Goal: Transaction & Acquisition: Purchase product/service

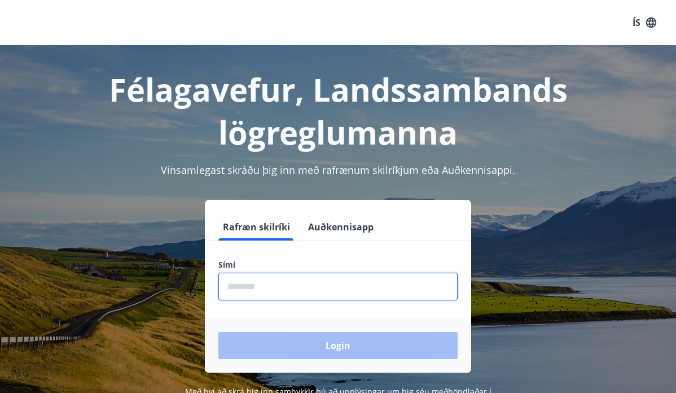
click at [313, 293] on input "phone" at bounding box center [337, 286] width 239 height 28
type input "********"
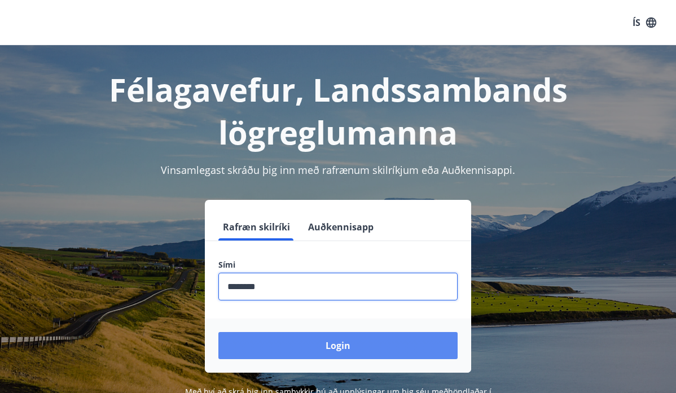
click at [360, 351] on button "Login" at bounding box center [337, 345] width 239 height 27
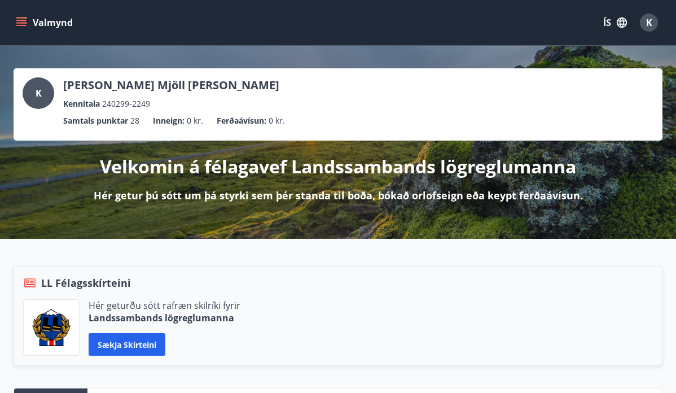
click at [22, 25] on icon "menu" at bounding box center [21, 25] width 10 height 1
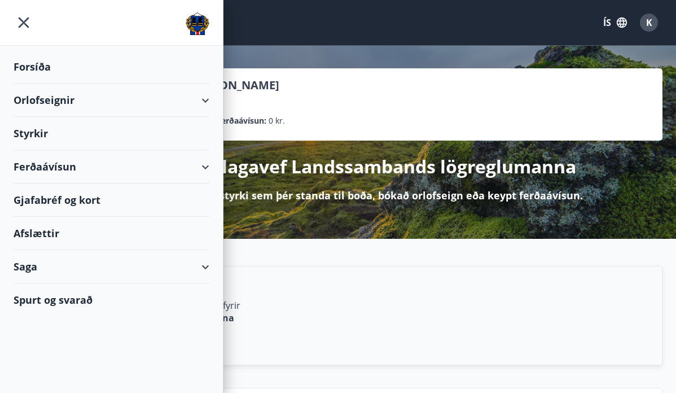
click at [209, 165] on div "Ferðaávísun" at bounding box center [112, 166] width 196 height 33
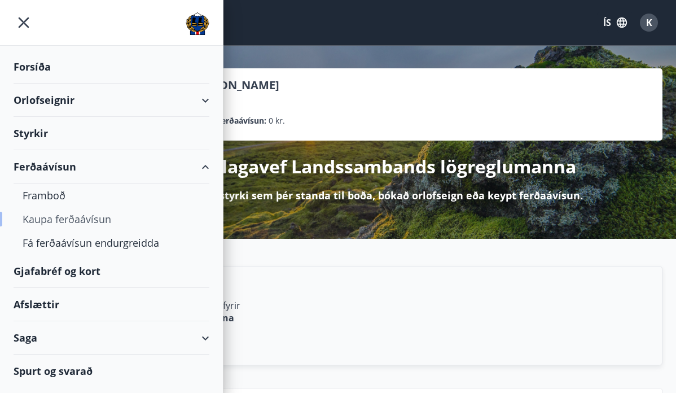
click at [107, 216] on div "Kaupa ferðaávísun" at bounding box center [112, 219] width 178 height 24
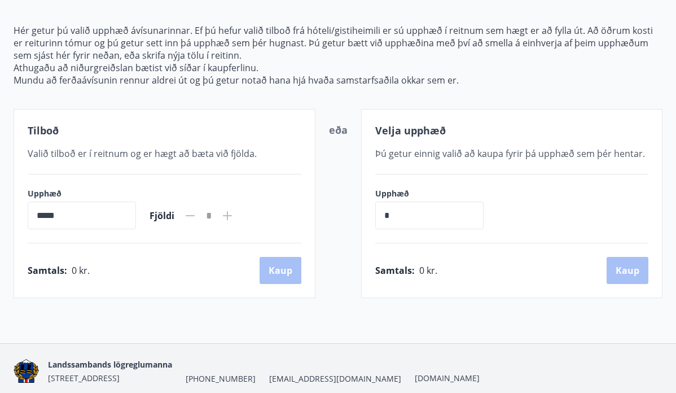
scroll to position [116, 0]
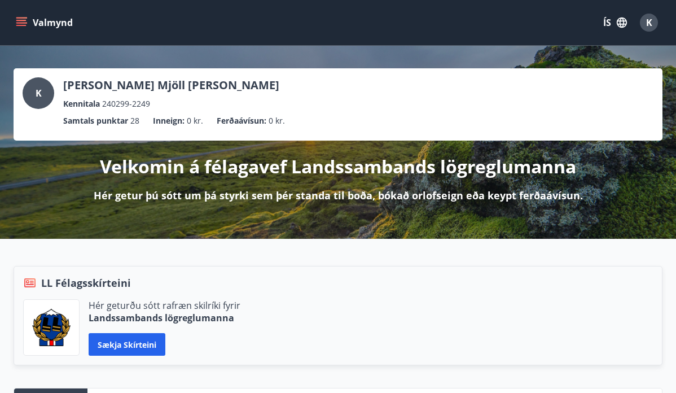
click at [27, 9] on div "Valmynd ÍS K" at bounding box center [338, 22] width 649 height 27
click at [26, 21] on icon "menu" at bounding box center [21, 22] width 11 height 11
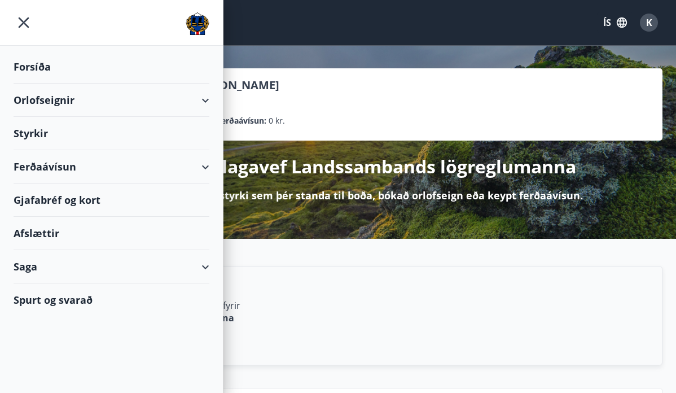
click at [67, 168] on div "Ferðaávísun" at bounding box center [112, 166] width 196 height 33
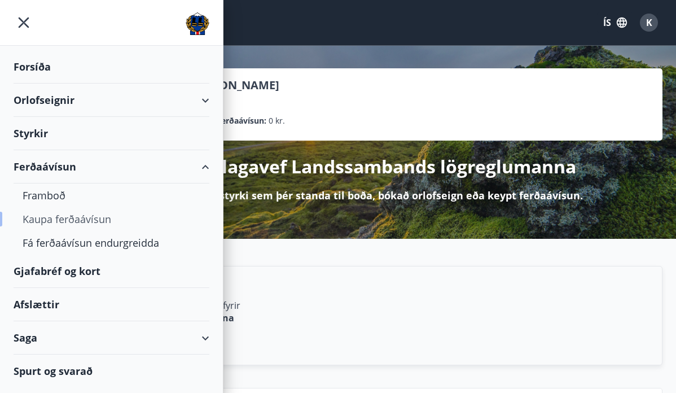
click at [66, 219] on div "Kaupa ferðaávísun" at bounding box center [112, 219] width 178 height 24
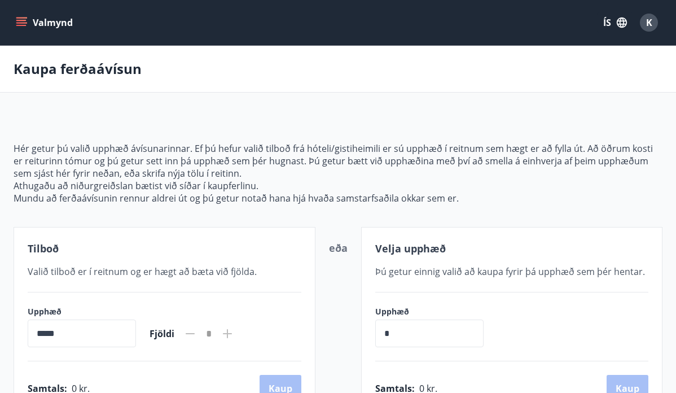
click at [31, 27] on button "Valmynd" at bounding box center [46, 22] width 64 height 20
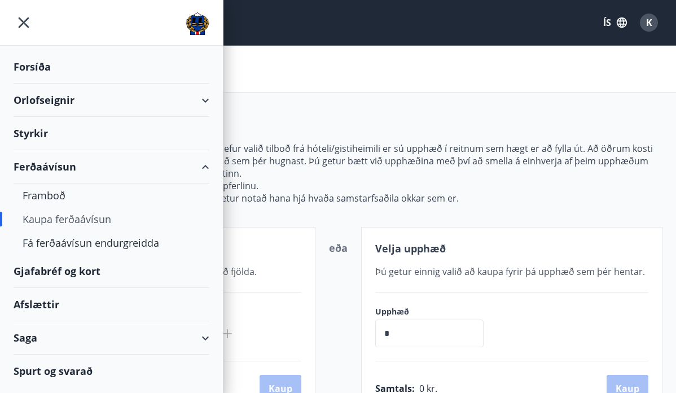
click at [380, 107] on main "Kaupa ferðaávísun Hér getur þú valið upphæð ávísunarinnar. Ef þú hefur valið ti…" at bounding box center [338, 231] width 676 height 370
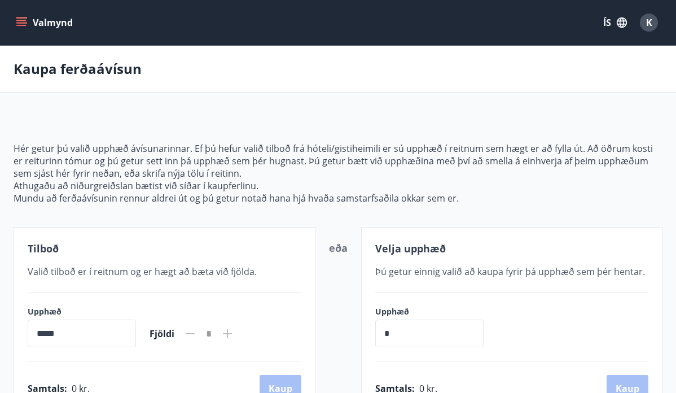
click at [24, 17] on icon "menu" at bounding box center [22, 17] width 12 height 1
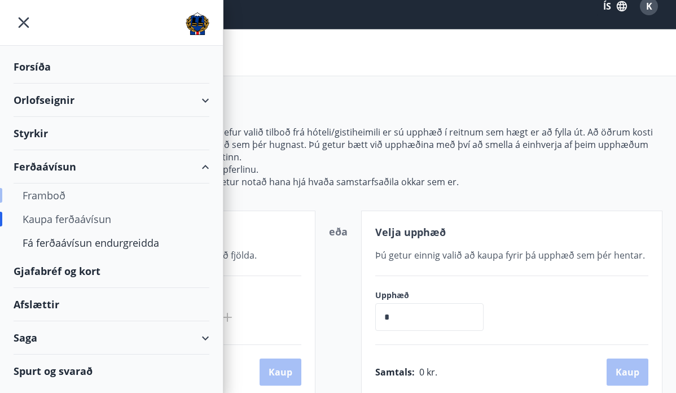
click at [42, 199] on div "Framboð" at bounding box center [112, 195] width 178 height 24
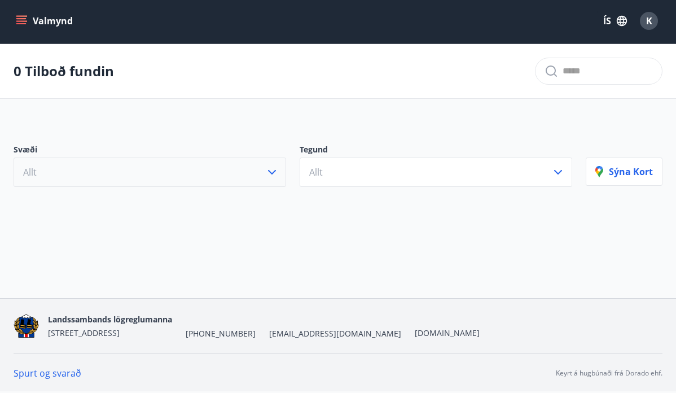
click at [112, 170] on button "Allt" at bounding box center [150, 171] width 272 height 29
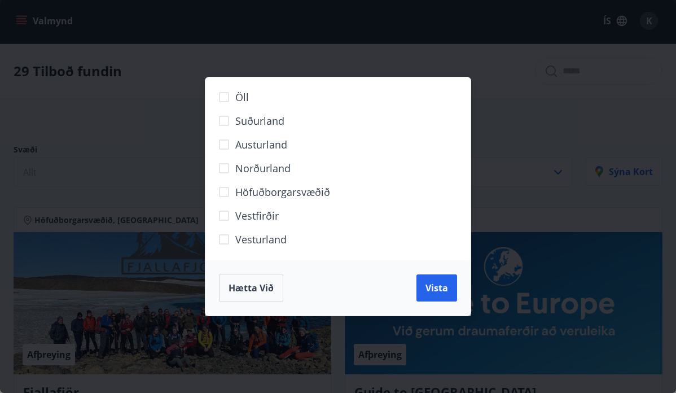
scroll to position [16, 0]
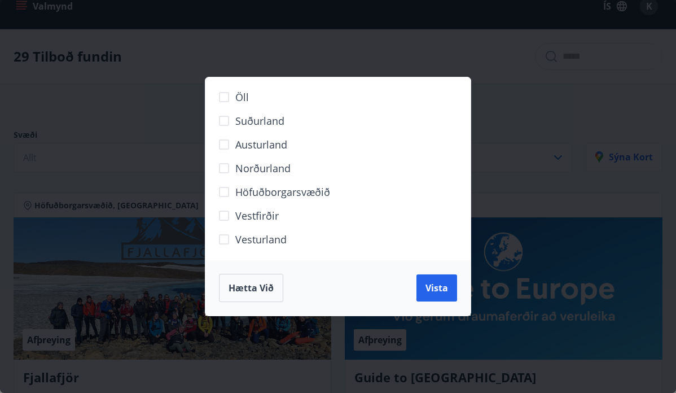
click at [264, 288] on span "Hætta við" at bounding box center [250, 287] width 45 height 12
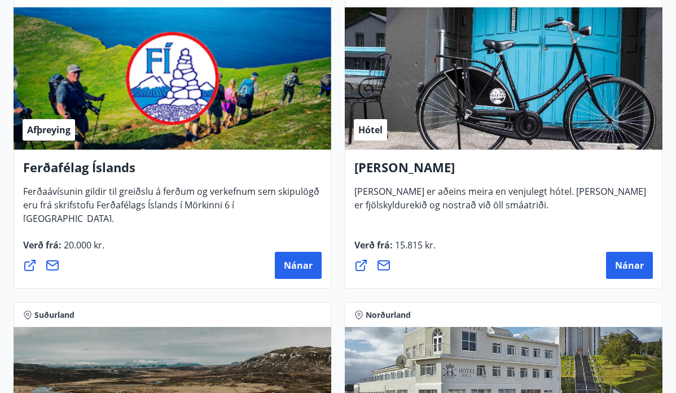
scroll to position [0, 0]
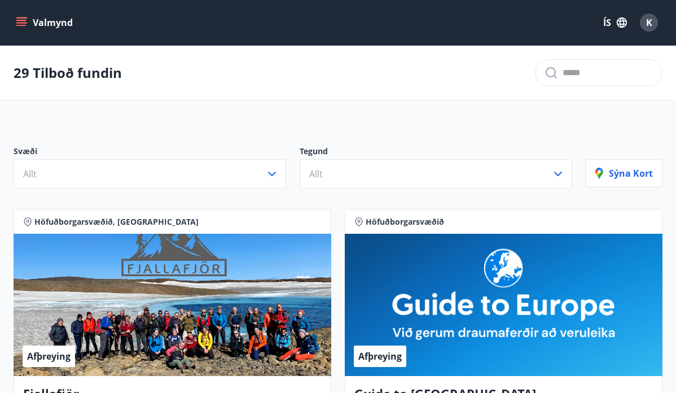
click at [17, 24] on icon "menu" at bounding box center [21, 22] width 11 height 11
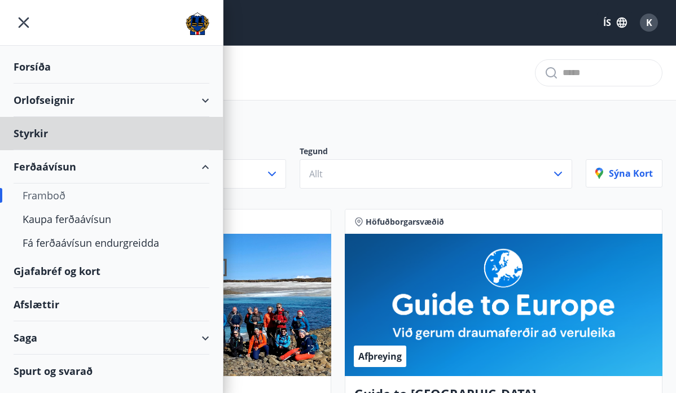
click at [76, 64] on div "Forsíða" at bounding box center [112, 66] width 196 height 33
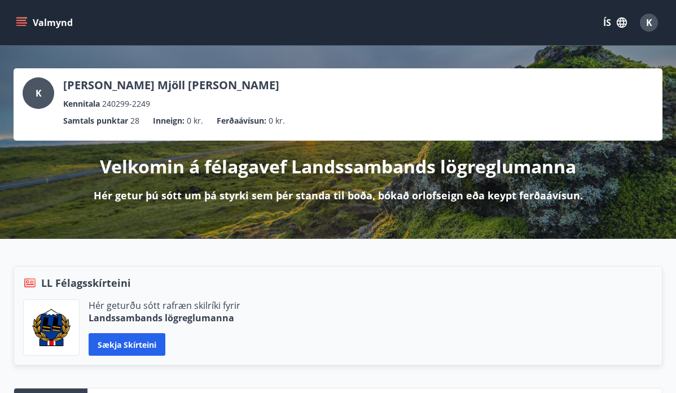
click at [659, 28] on button "K" at bounding box center [648, 22] width 27 height 27
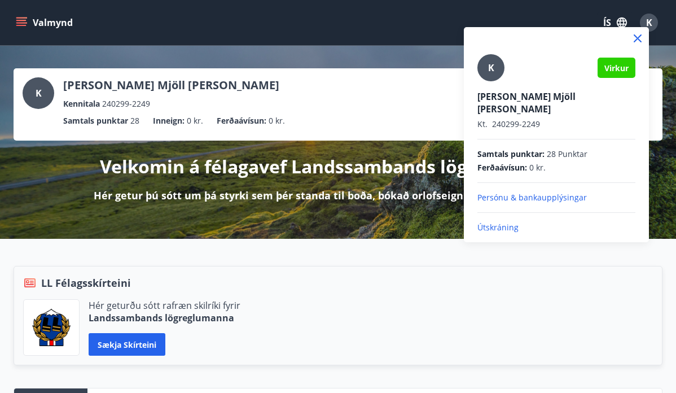
click at [356, 64] on div at bounding box center [338, 196] width 676 height 393
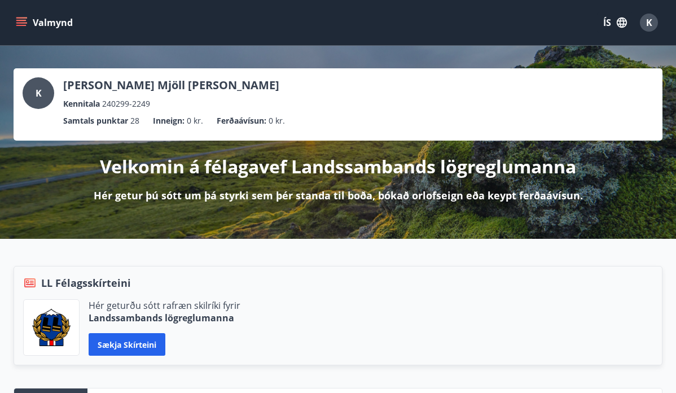
click at [15, 16] on button "Valmynd" at bounding box center [46, 22] width 64 height 20
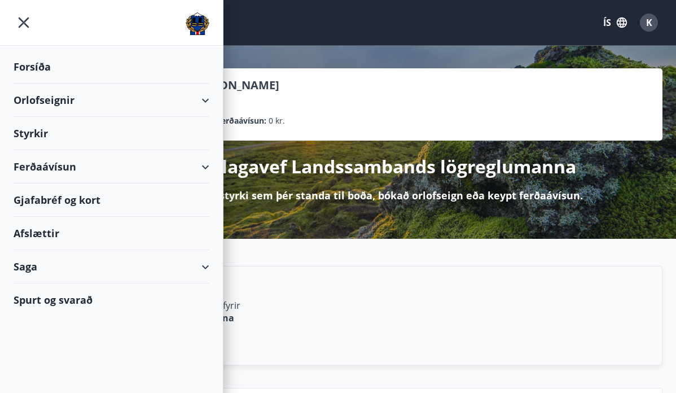
click at [72, 95] on div "Orlofseignir" at bounding box center [112, 99] width 196 height 33
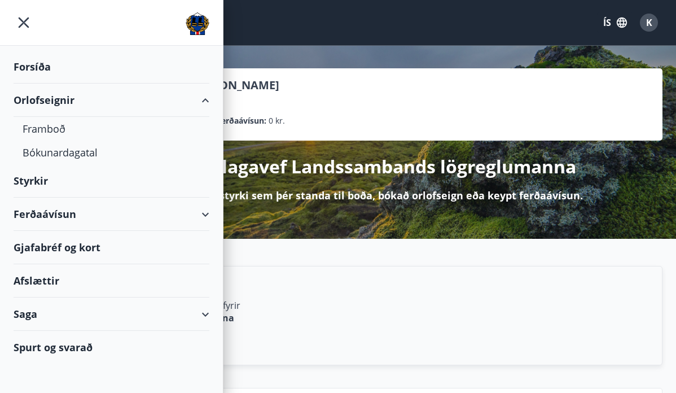
click at [49, 83] on div "Styrkir" at bounding box center [112, 66] width 196 height 33
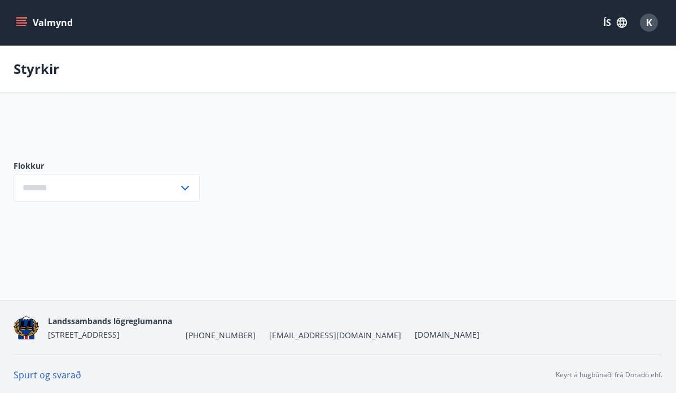
type input "***"
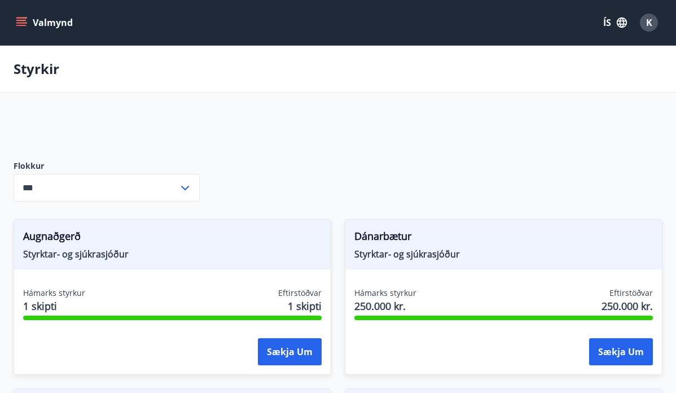
click at [12, 11] on div "Valmynd ÍS K" at bounding box center [338, 22] width 676 height 45
click at [17, 16] on button "Valmynd" at bounding box center [46, 22] width 64 height 20
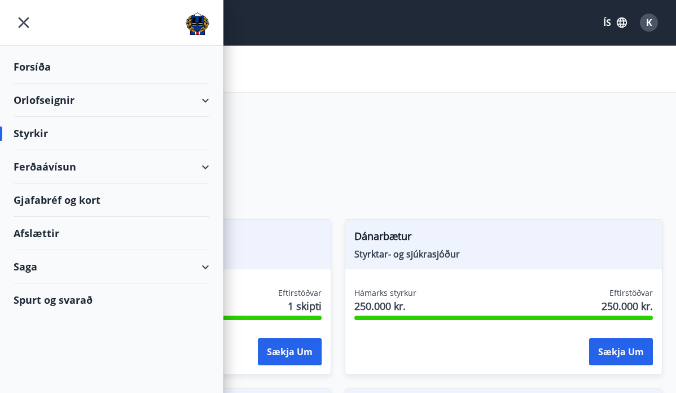
click at [204, 166] on div "Ferðaávísun" at bounding box center [112, 166] width 196 height 33
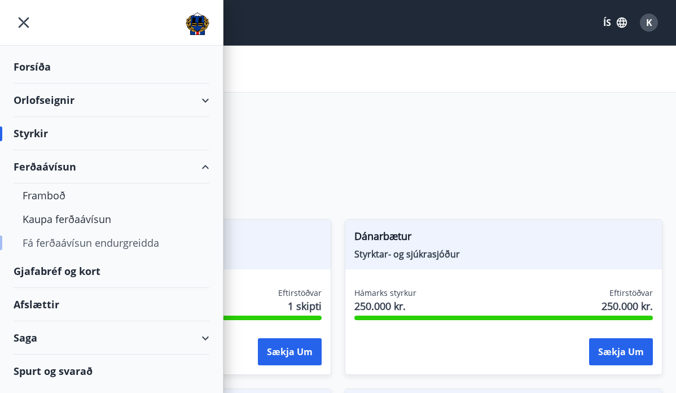
click at [130, 236] on div "Fá ferðaávísun endurgreidda" at bounding box center [112, 243] width 178 height 24
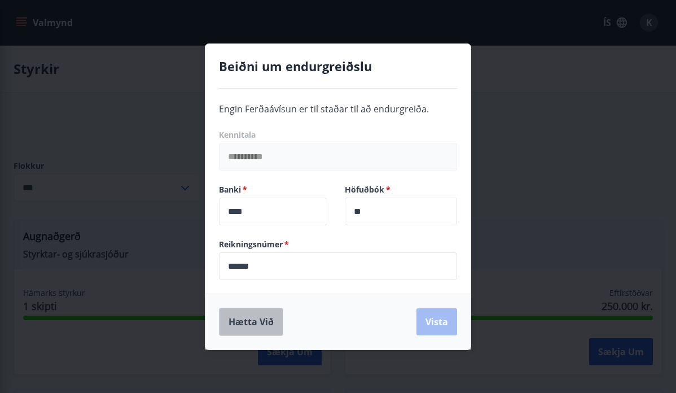
click at [248, 322] on button "Hætta við" at bounding box center [251, 321] width 64 height 28
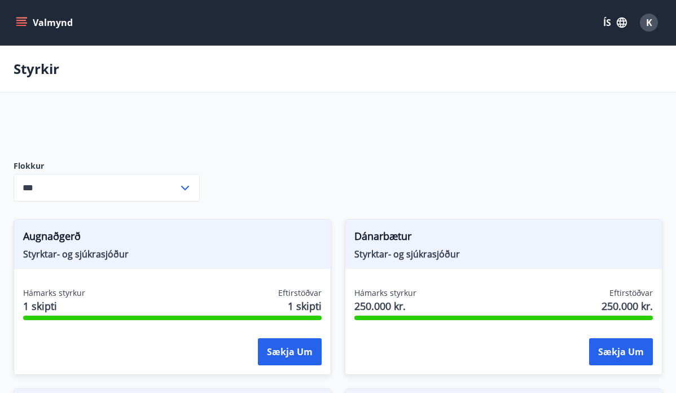
click at [22, 18] on icon "menu" at bounding box center [22, 17] width 12 height 1
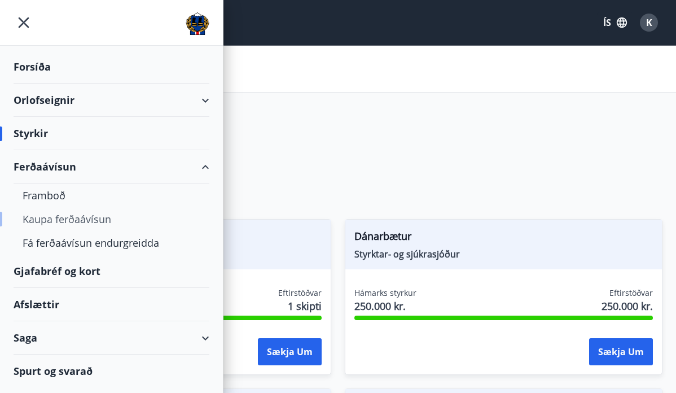
click at [75, 221] on div "Kaupa ferðaávísun" at bounding box center [112, 219] width 178 height 24
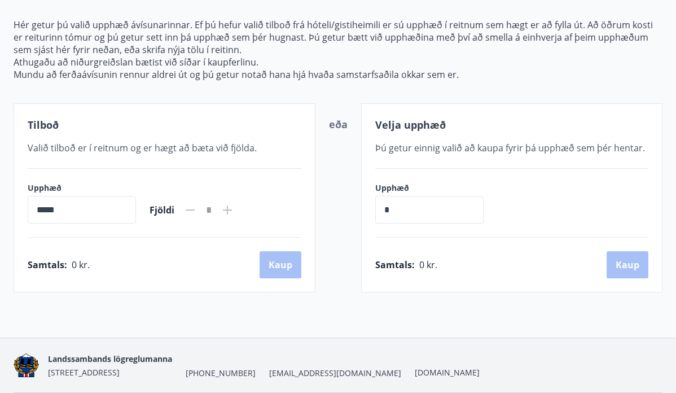
scroll to position [162, 0]
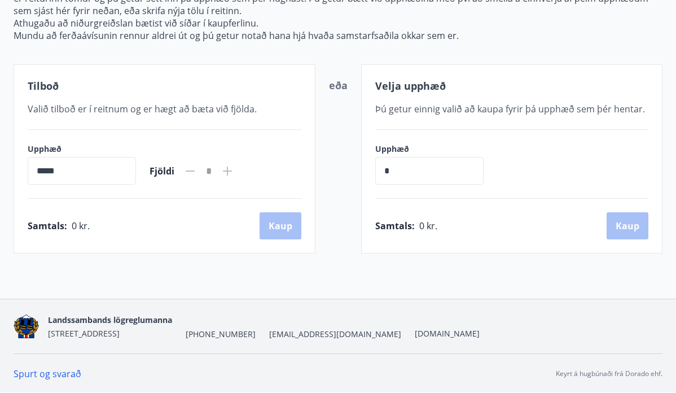
click at [83, 173] on input "*****" at bounding box center [82, 171] width 108 height 28
click at [43, 175] on input "*****" at bounding box center [82, 171] width 108 height 28
drag, startPoint x: 41, startPoint y: 174, endPoint x: 86, endPoint y: 173, distance: 45.1
click at [87, 174] on input "*****" at bounding box center [82, 171] width 108 height 28
click at [86, 173] on input "*****" at bounding box center [82, 171] width 108 height 28
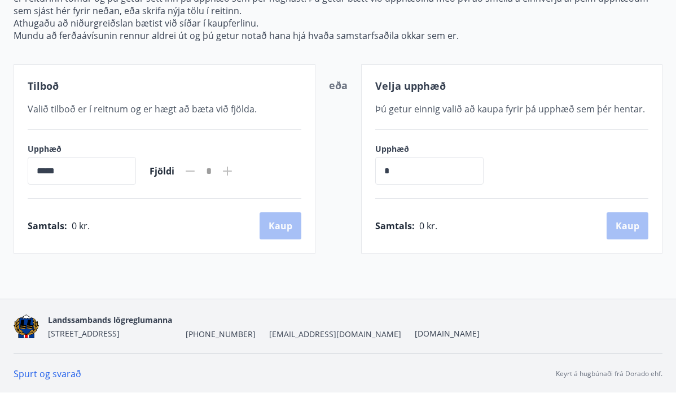
click at [234, 169] on icon at bounding box center [228, 171] width 14 height 14
click at [420, 173] on input "*" at bounding box center [429, 171] width 108 height 28
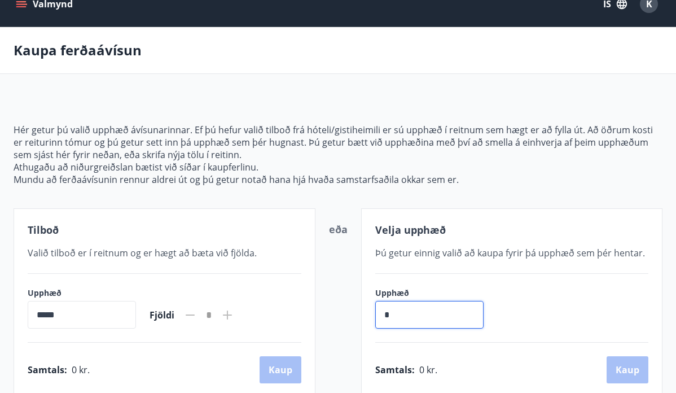
scroll to position [0, 0]
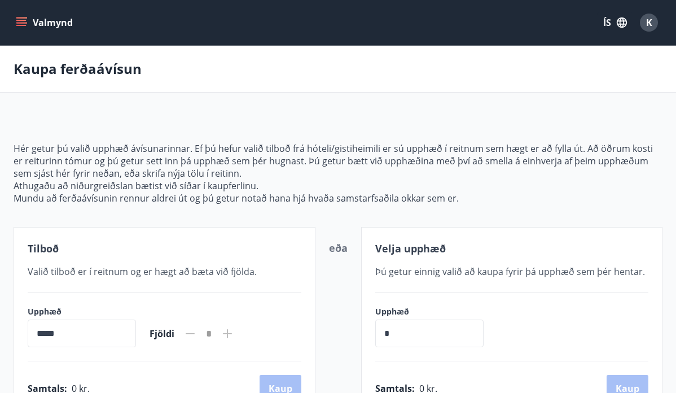
click at [17, 19] on icon "menu" at bounding box center [21, 22] width 11 height 11
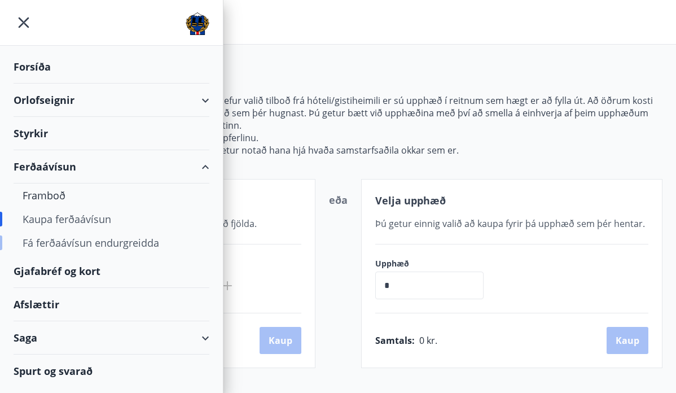
scroll to position [62, 0]
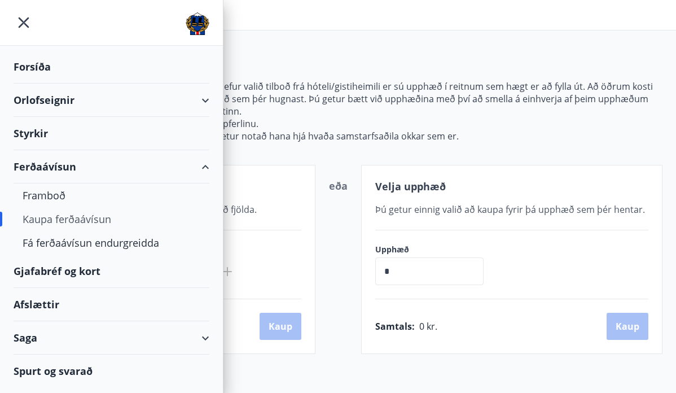
click at [76, 269] on div "Gjafabréf og kort" at bounding box center [112, 270] width 196 height 33
